Goal: Navigation & Orientation: Find specific page/section

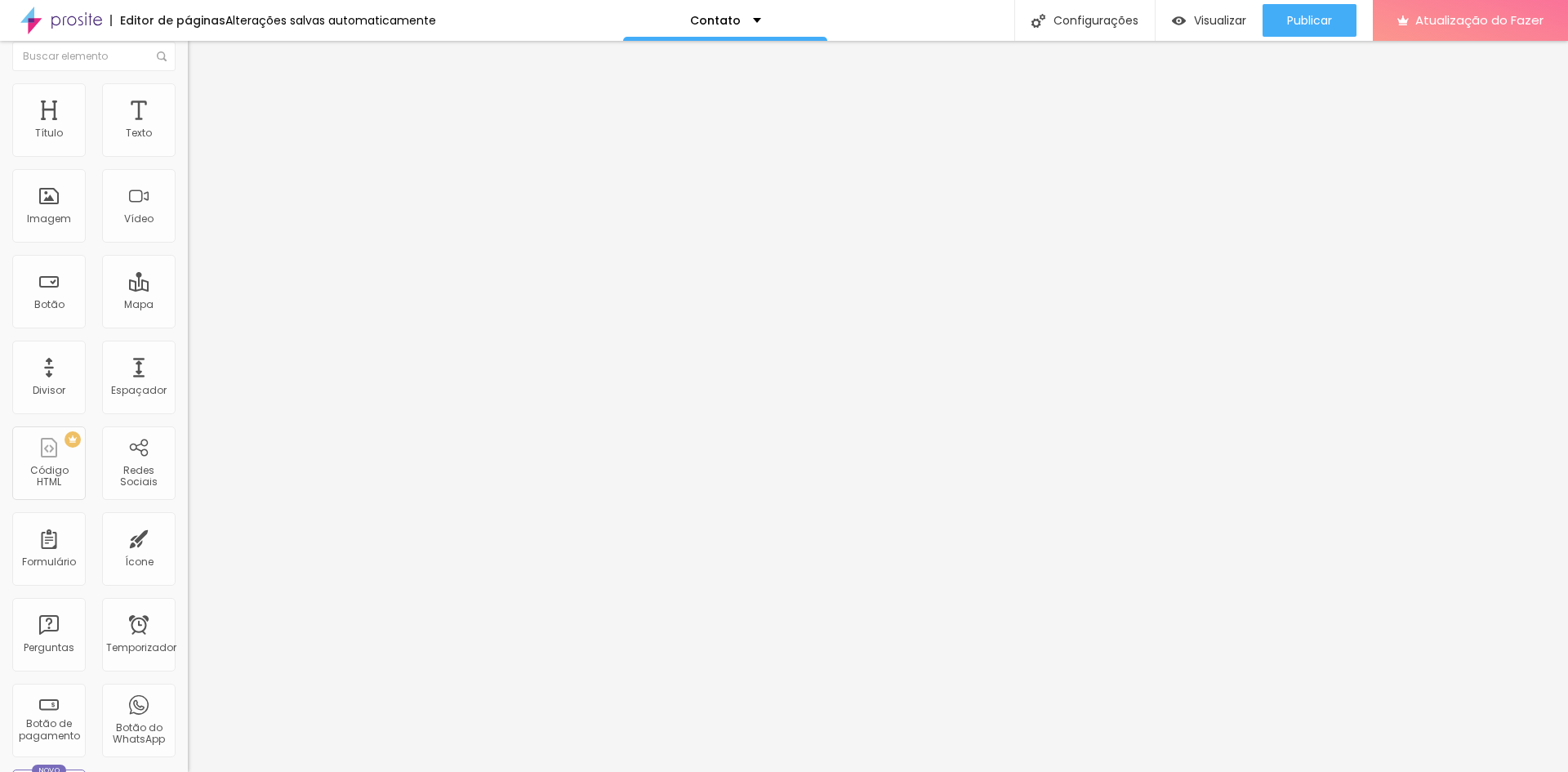
scroll to position [7, 0]
click at [737, 21] on div "Contato" at bounding box center [726, 21] width 71 height 12
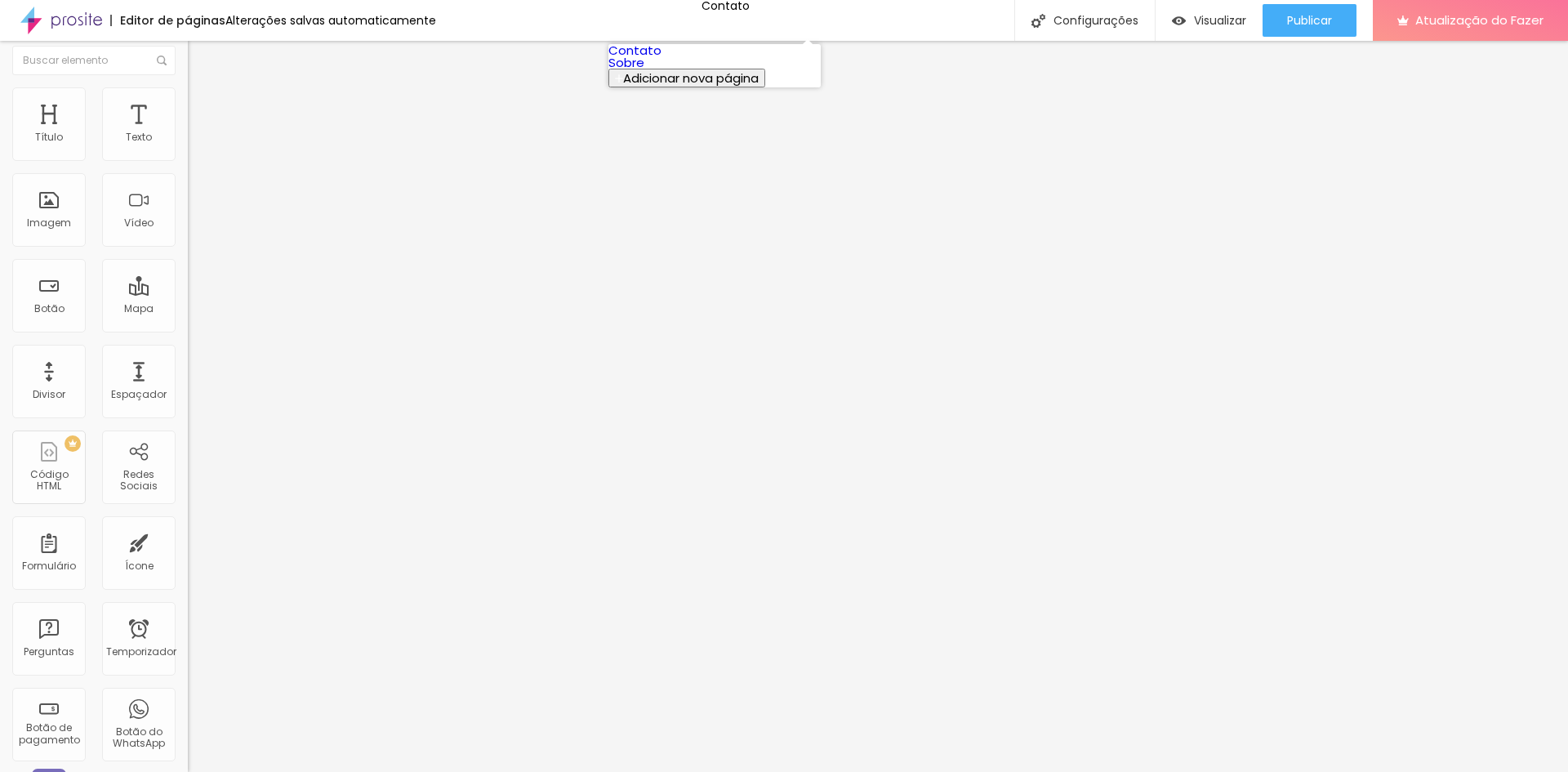
click at [644, 72] on link "Sobre" at bounding box center [627, 62] width 36 height 17
